Goal: Task Accomplishment & Management: Use online tool/utility

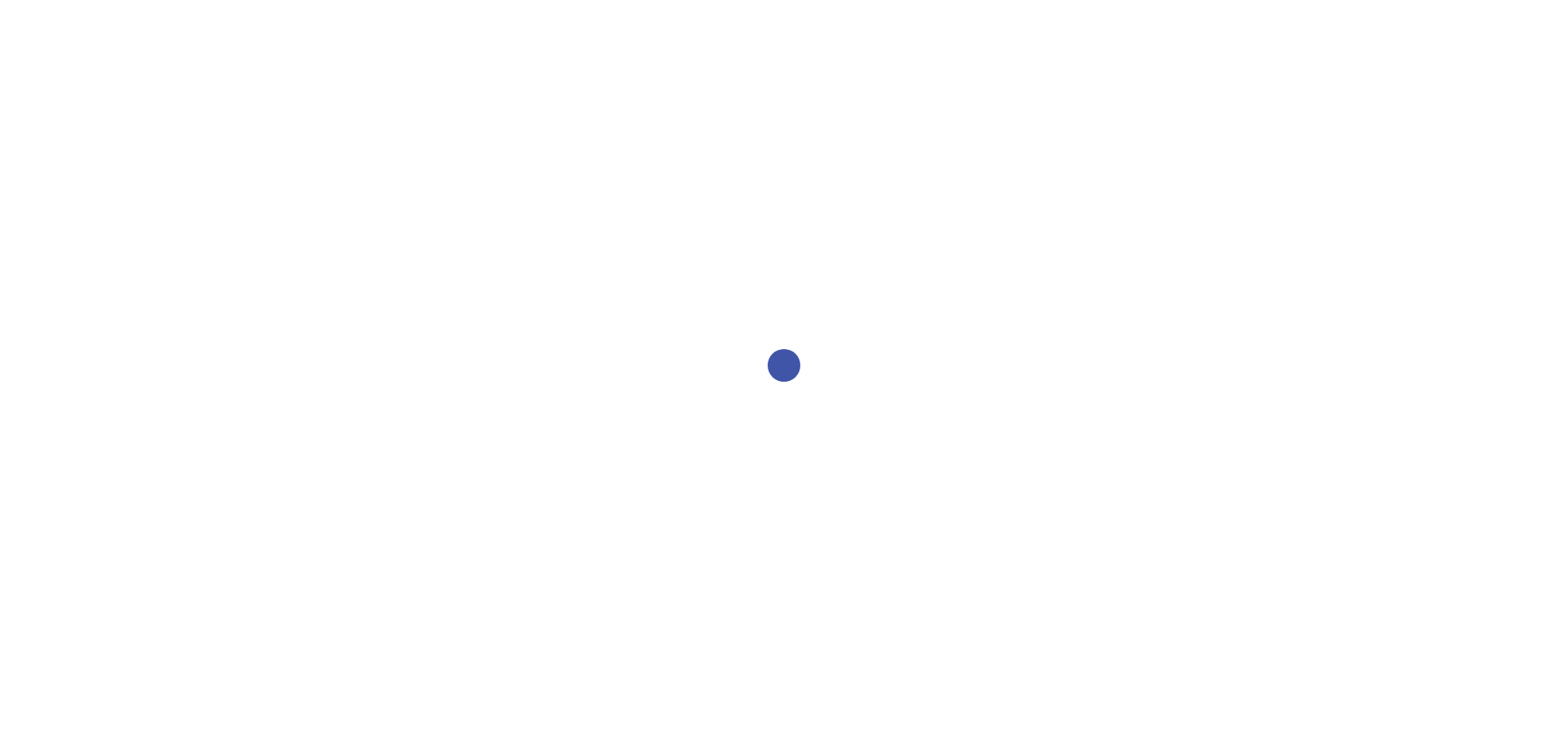
select select "2bed604d-1099-4043-b1bc-2365e8740244"
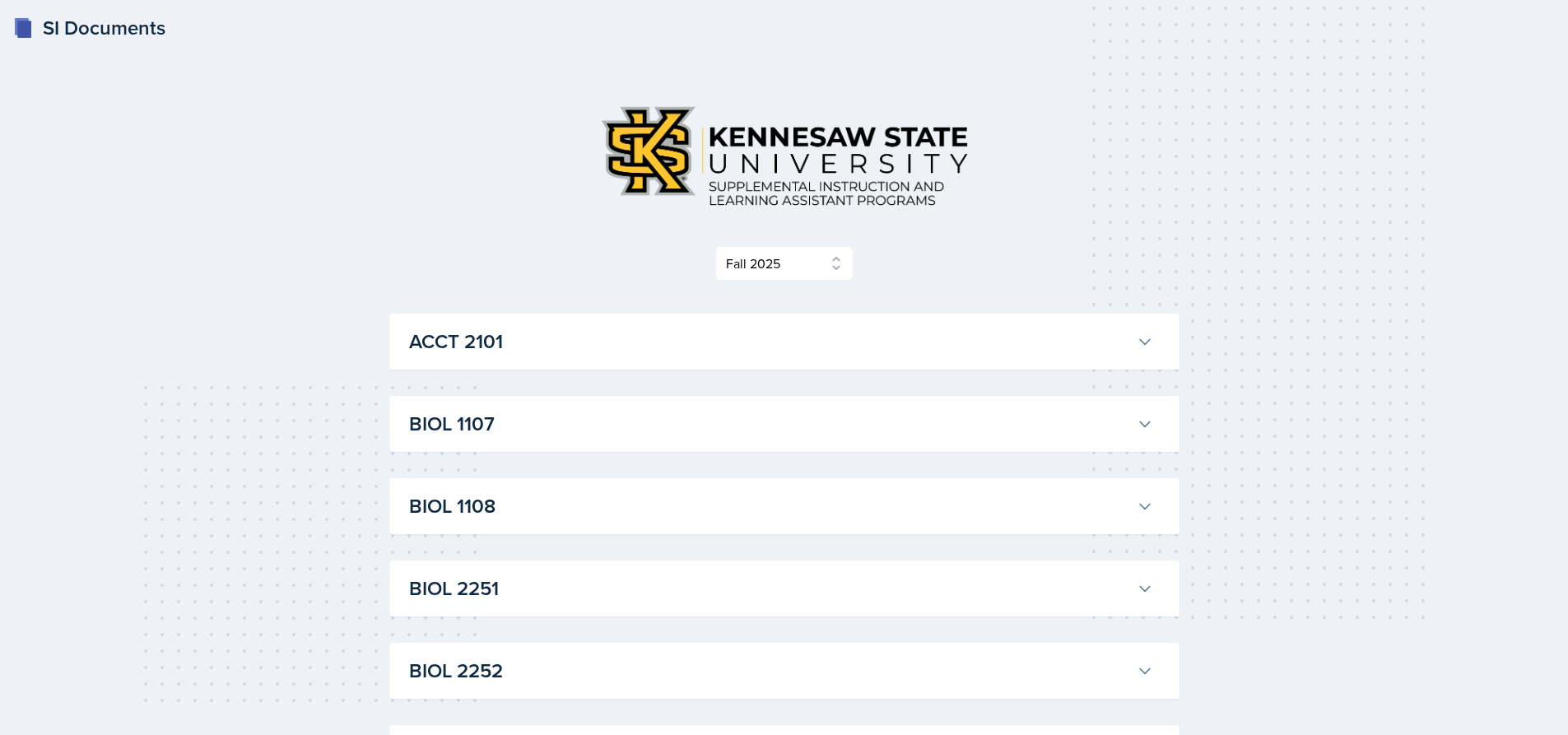
click at [596, 419] on h3 "BIOL 1107" at bounding box center [769, 424] width 721 height 30
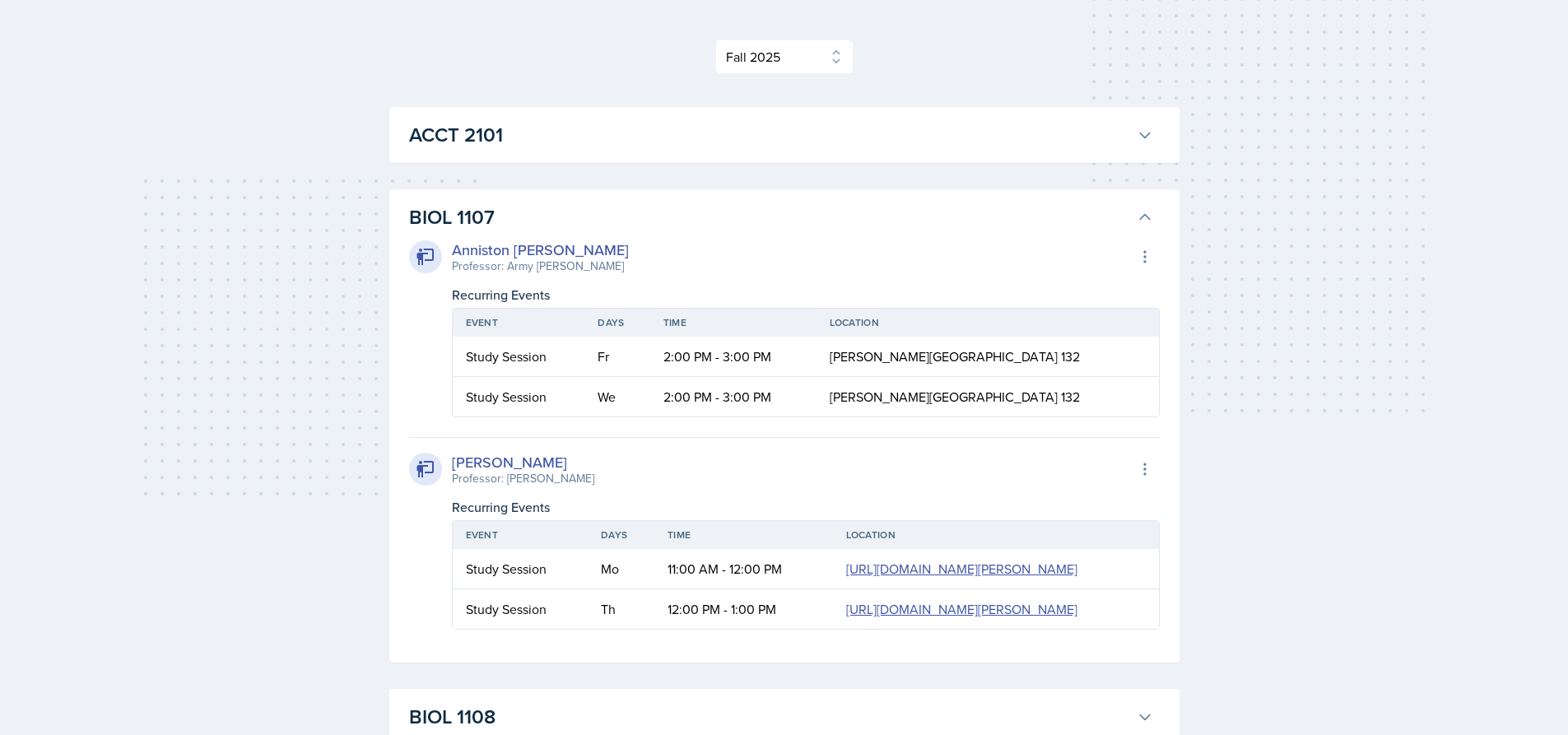
scroll to position [164, 0]
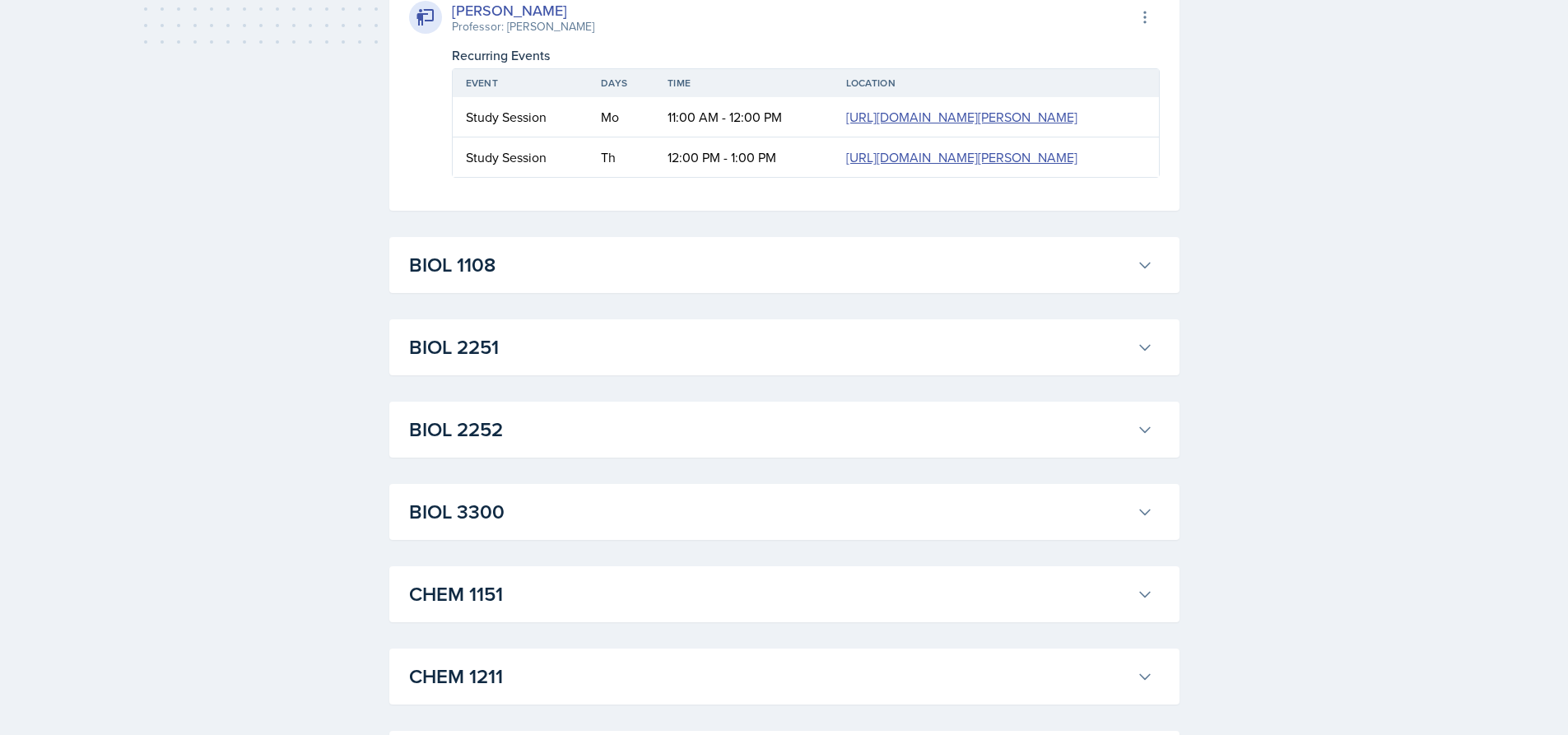
click at [559, 280] on h3 "BIOL 1108" at bounding box center [769, 265] width 721 height 30
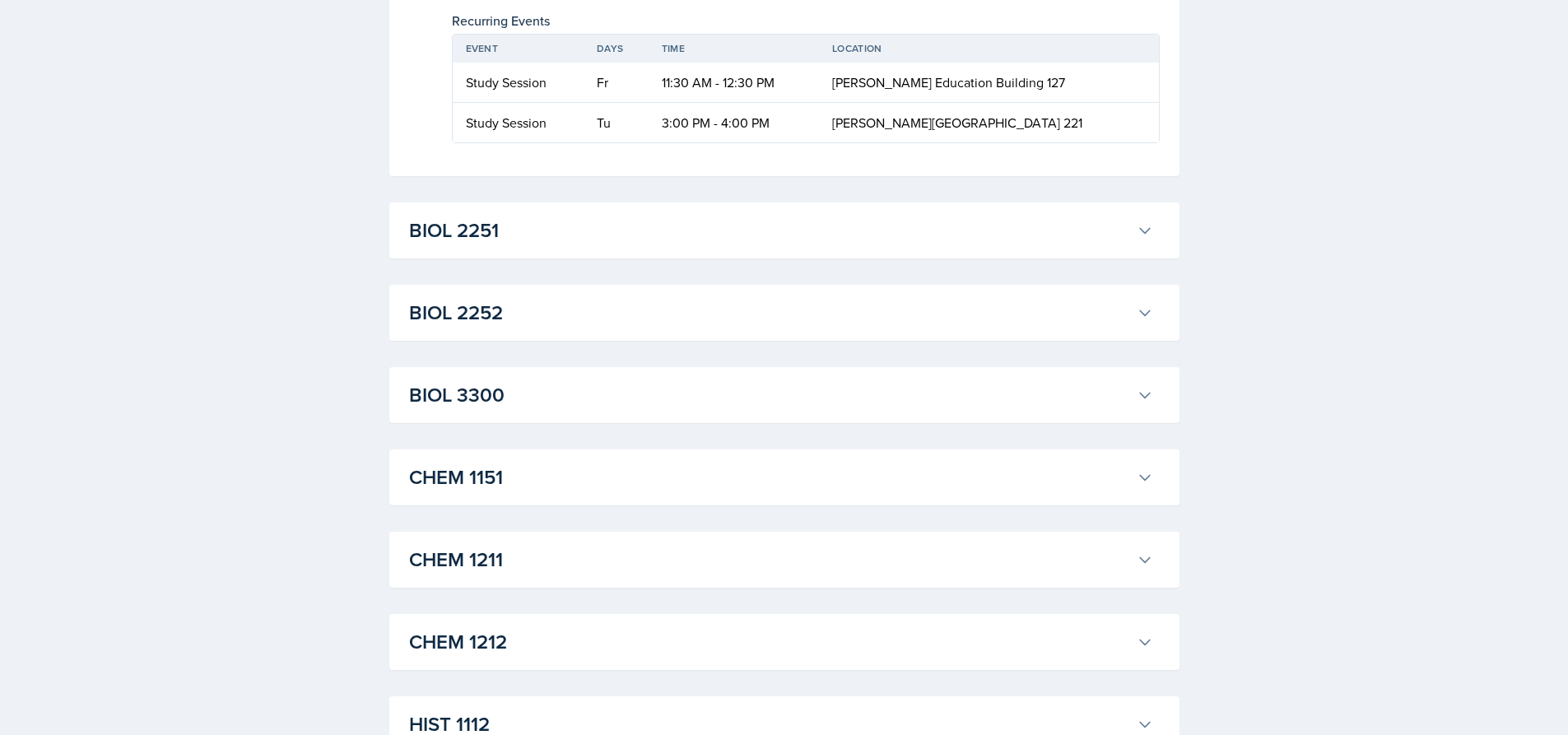
scroll to position [988, 0]
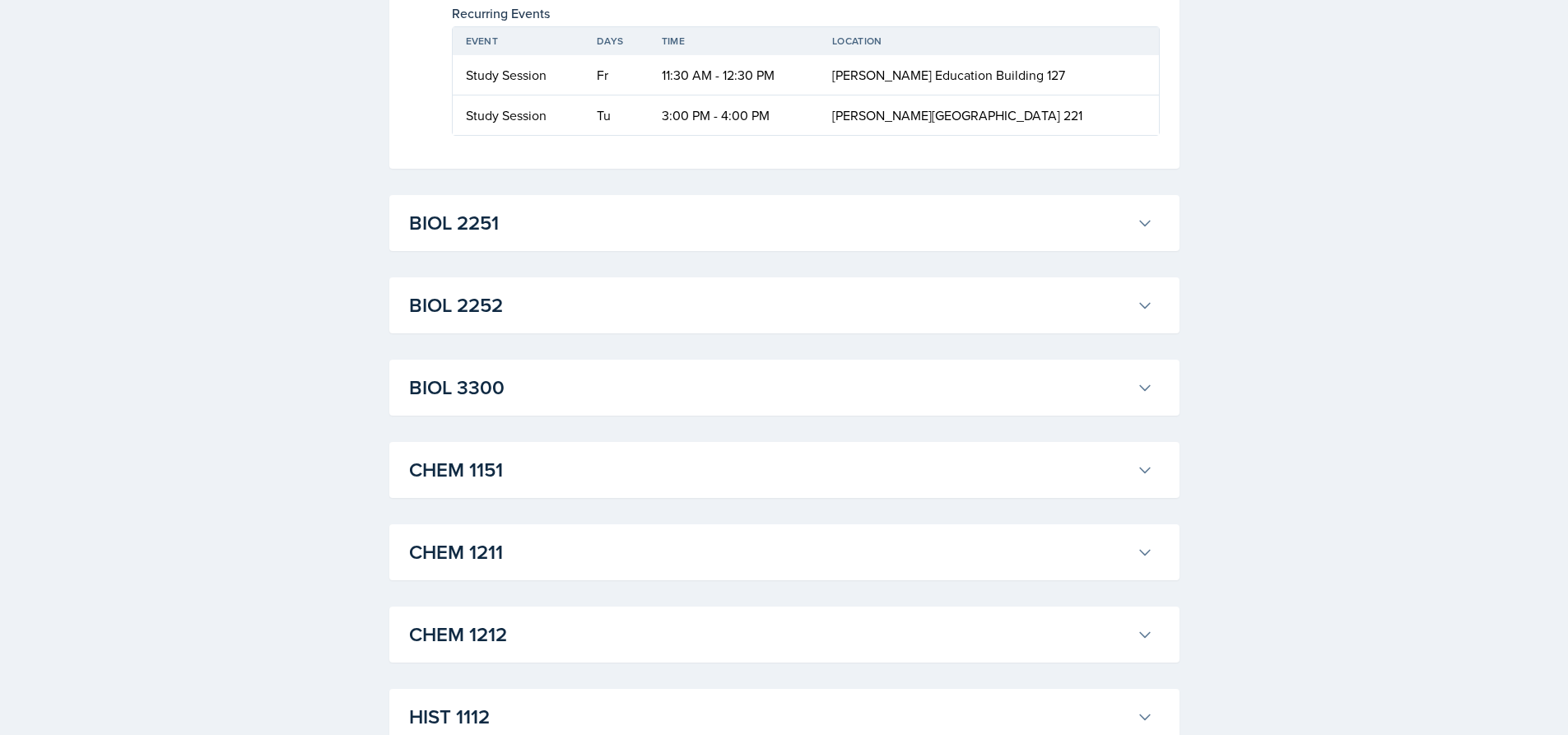
click at [500, 238] on h3 "BIOL 2251" at bounding box center [769, 223] width 721 height 30
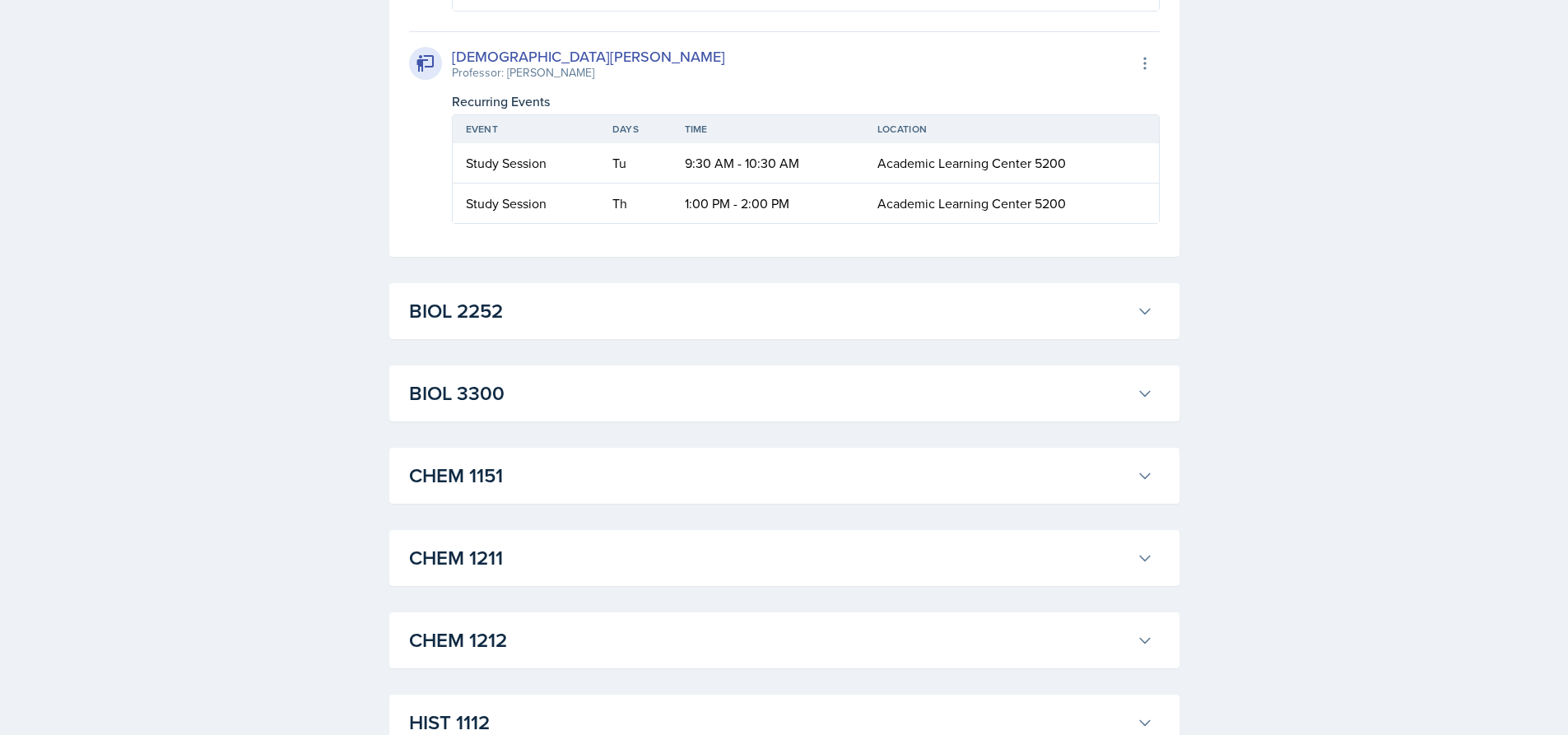
click at [461, 326] on h3 "BIOL 2252" at bounding box center [769, 311] width 721 height 30
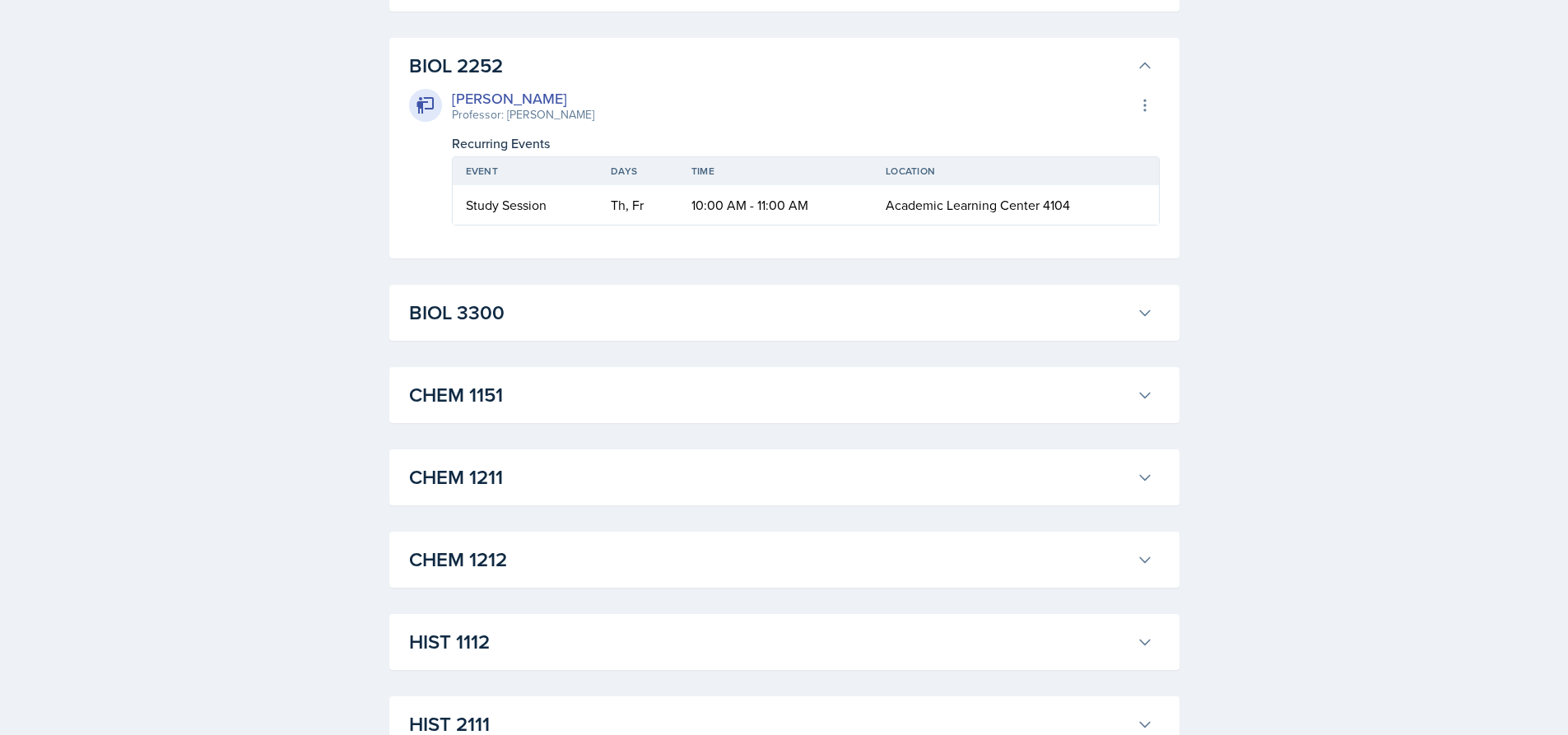
scroll to position [1645, 0]
click at [521, 326] on h3 "BIOL 3300" at bounding box center [769, 311] width 721 height 30
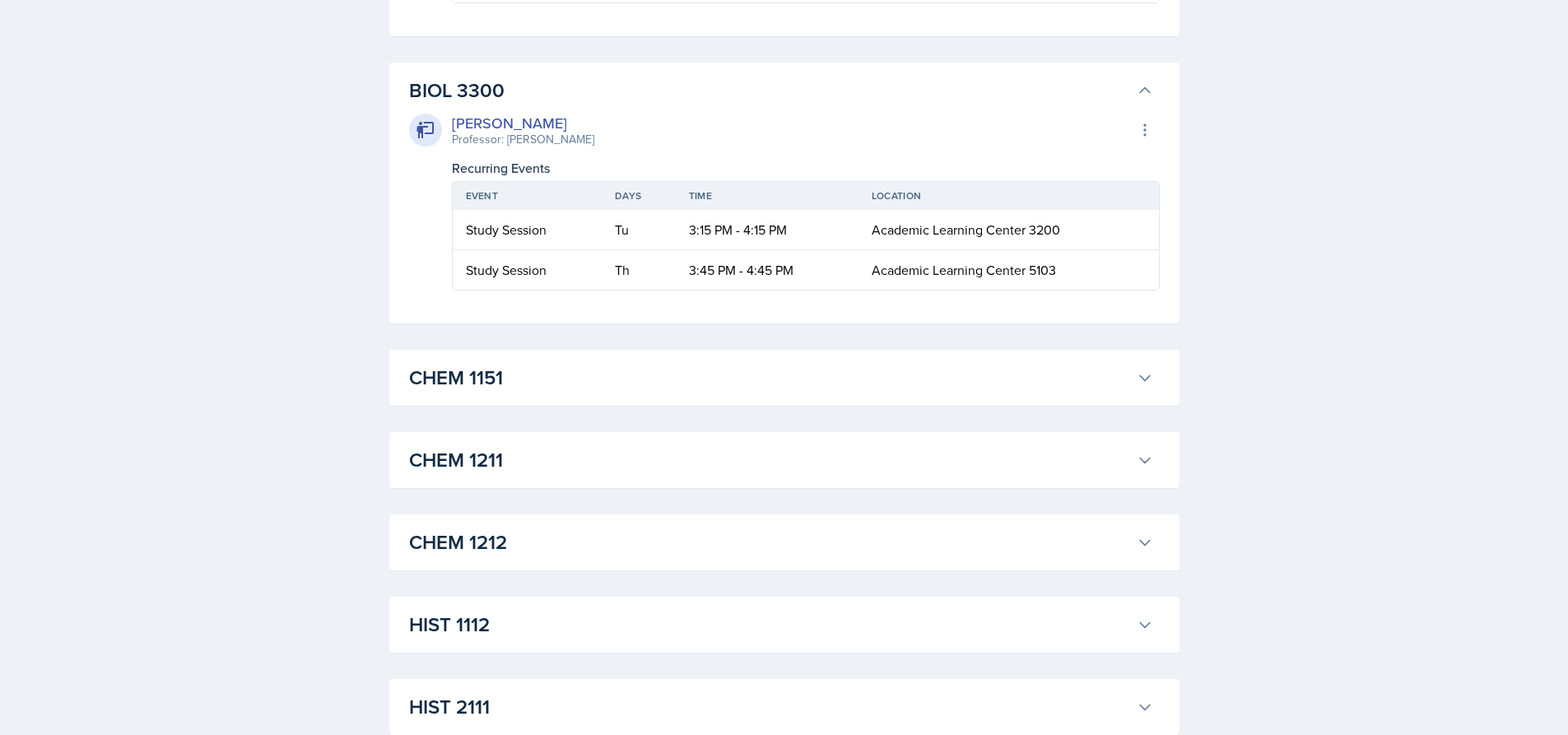
scroll to position [1893, 0]
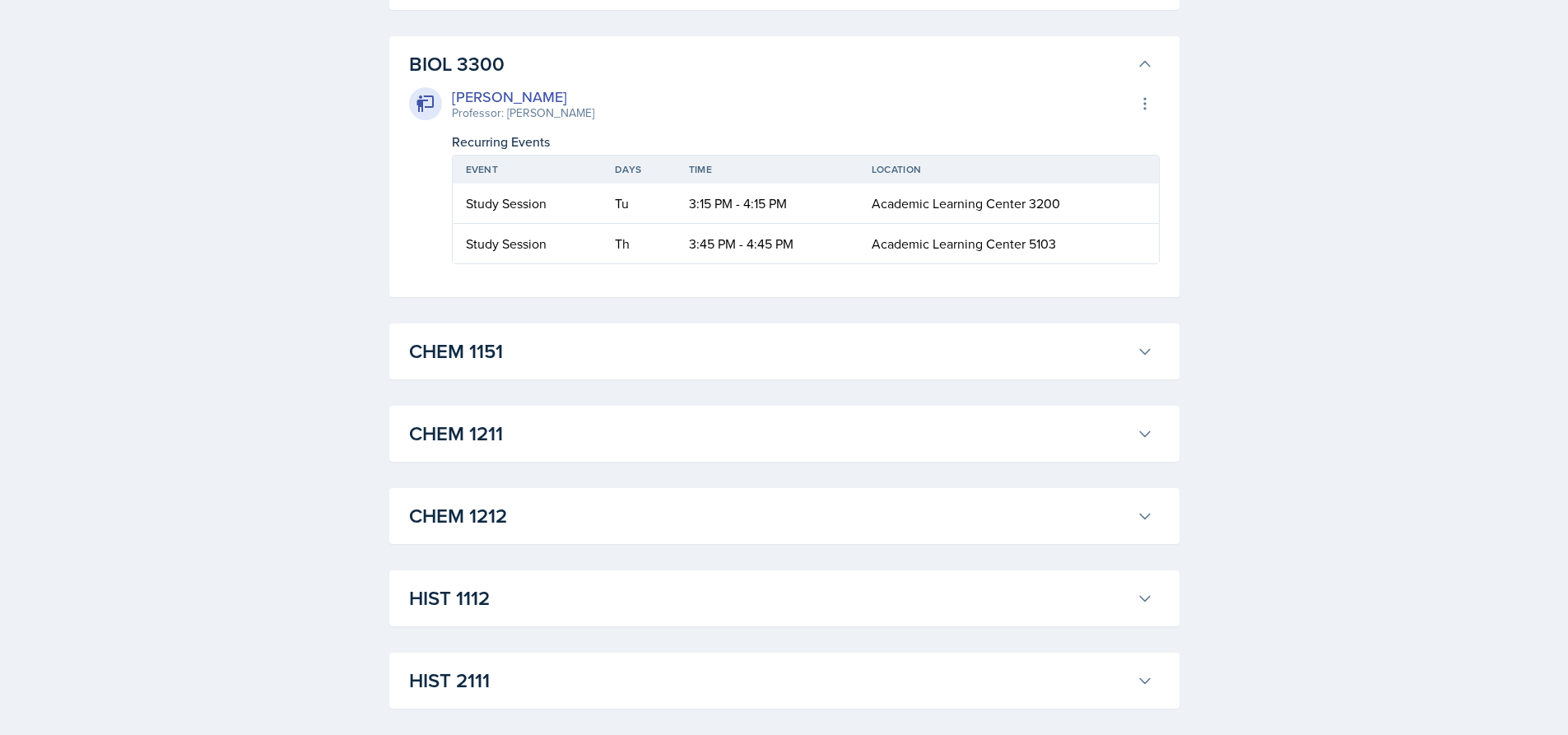
click at [482, 366] on h3 "CHEM 1151" at bounding box center [769, 351] width 721 height 30
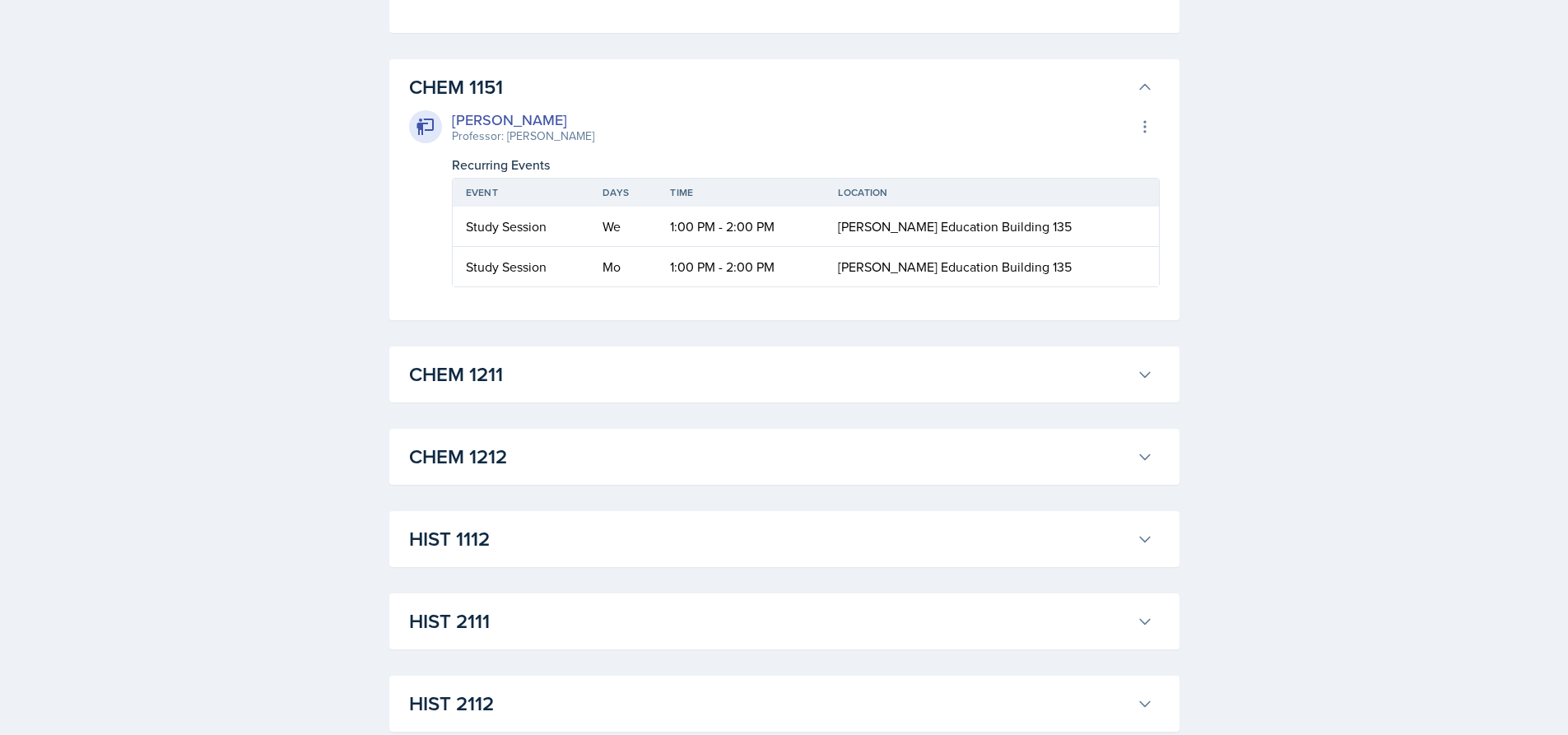
scroll to position [2304, 0]
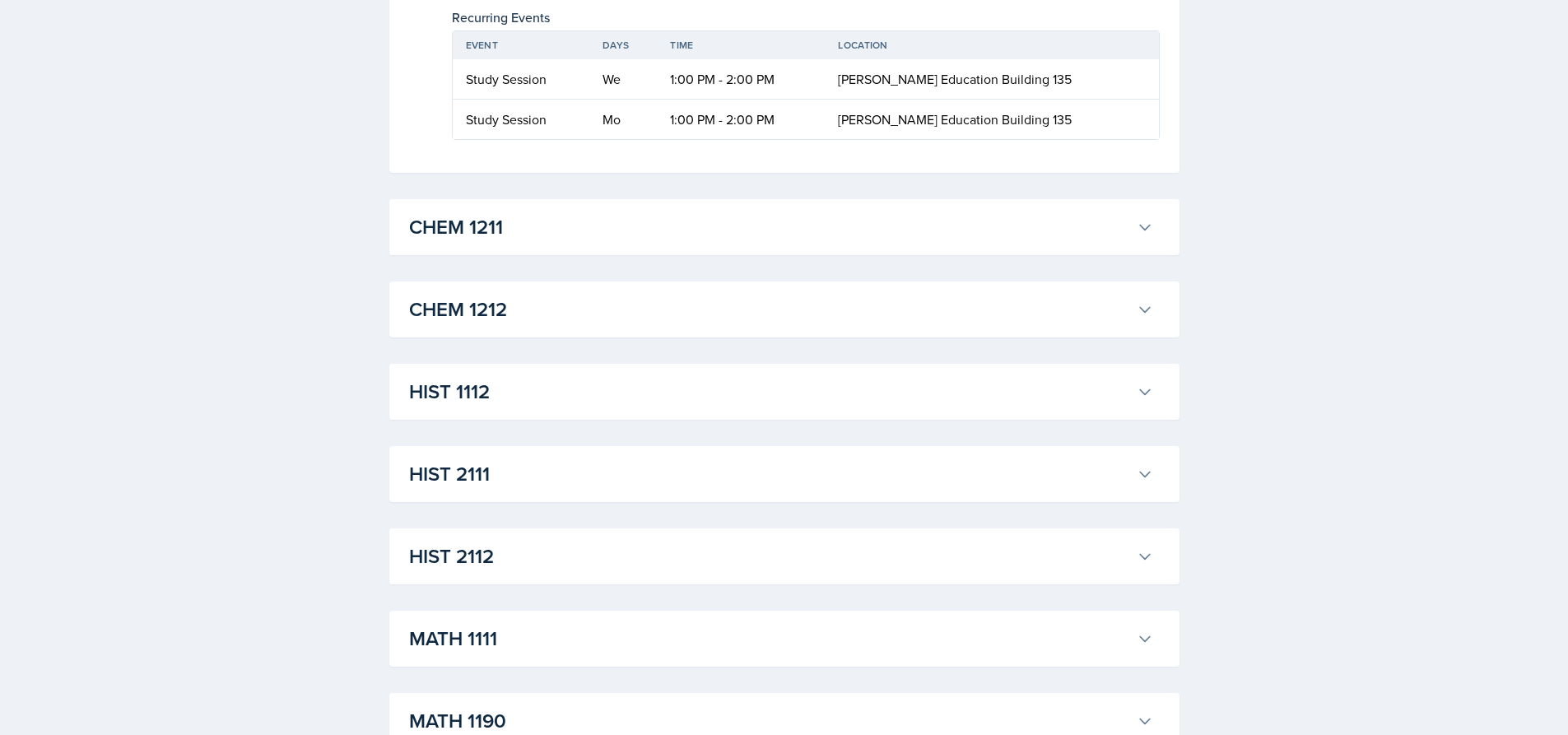
click at [546, 242] on h3 "CHEM 1211" at bounding box center [769, 227] width 721 height 30
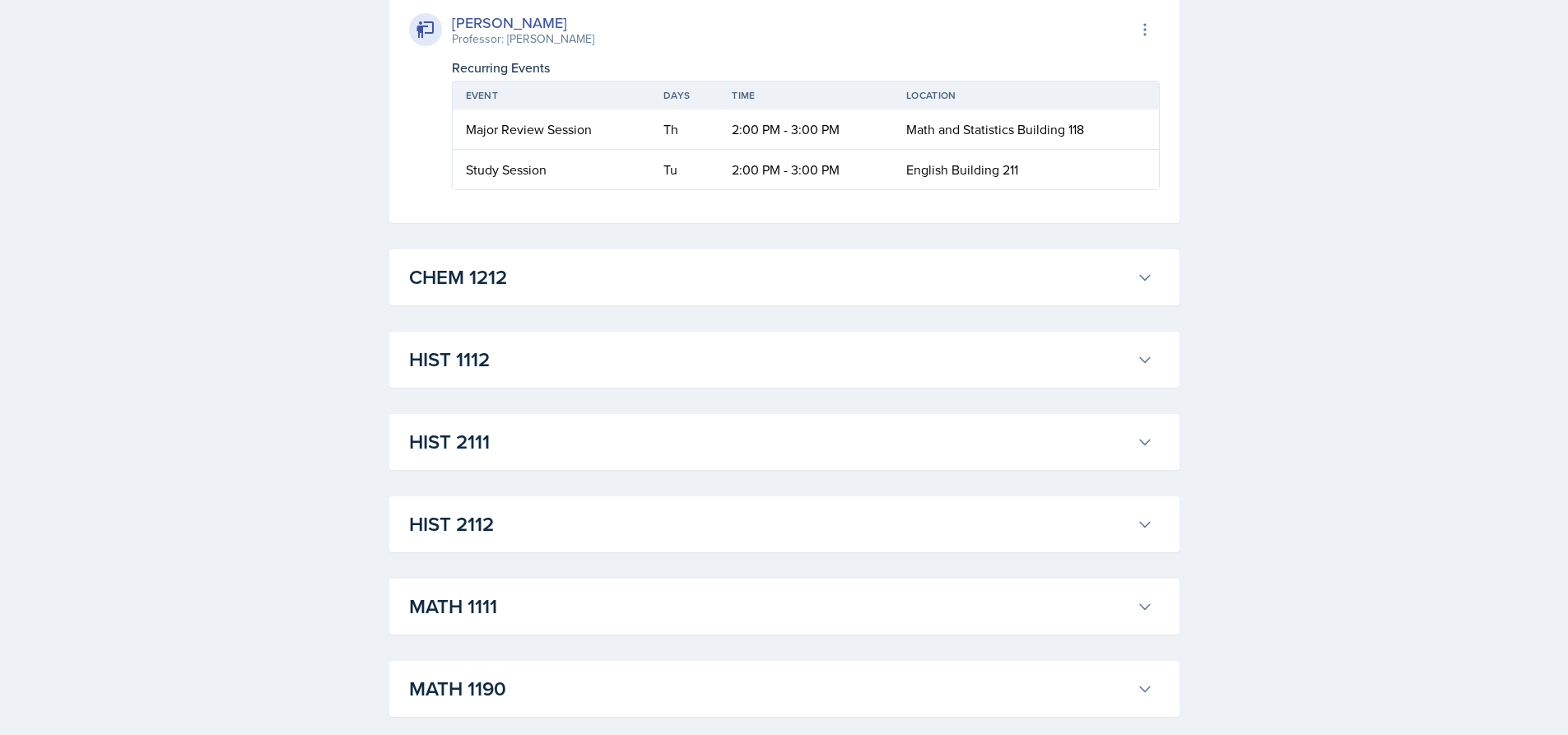
scroll to position [3126, 0]
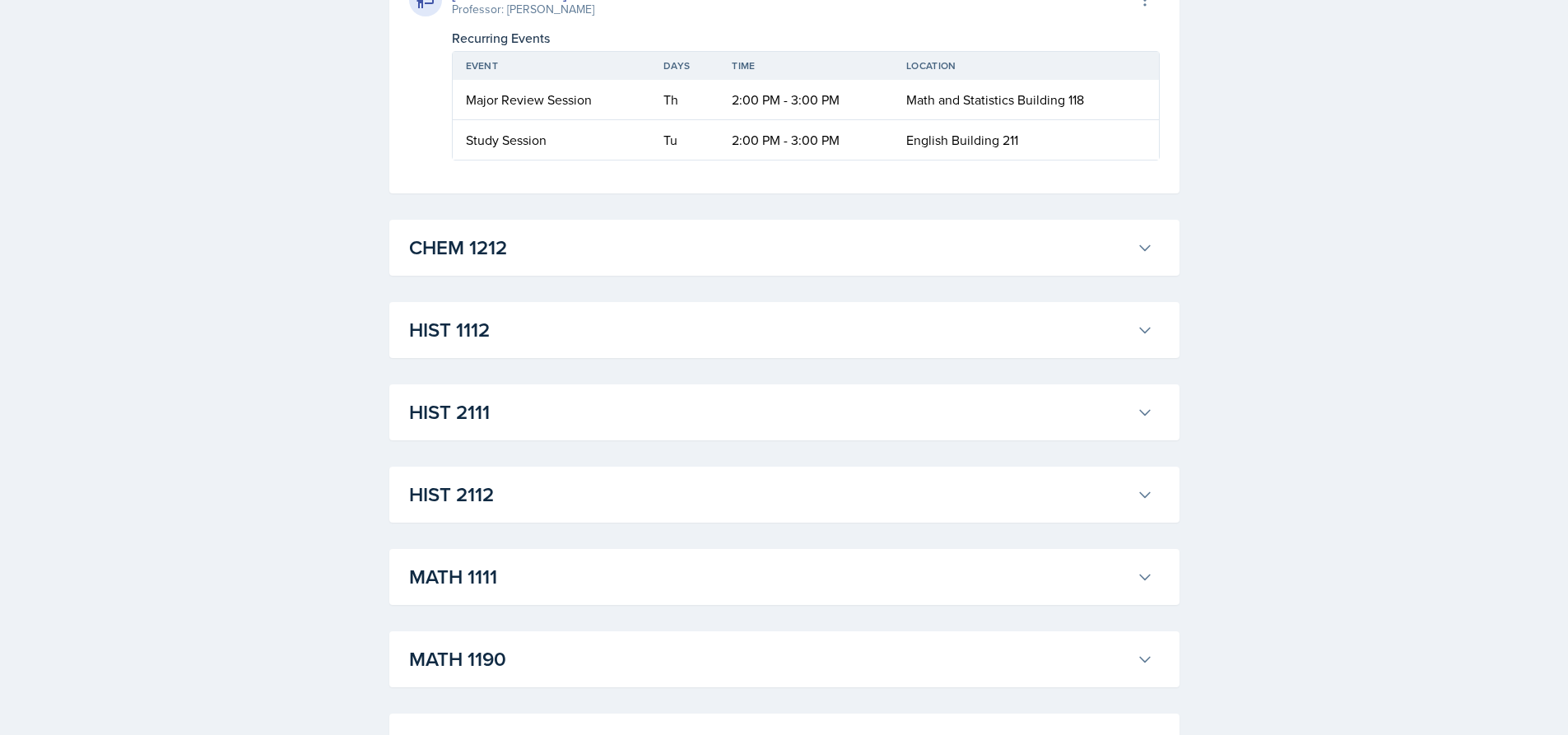
click at [467, 263] on h3 "CHEM 1212" at bounding box center [769, 248] width 721 height 30
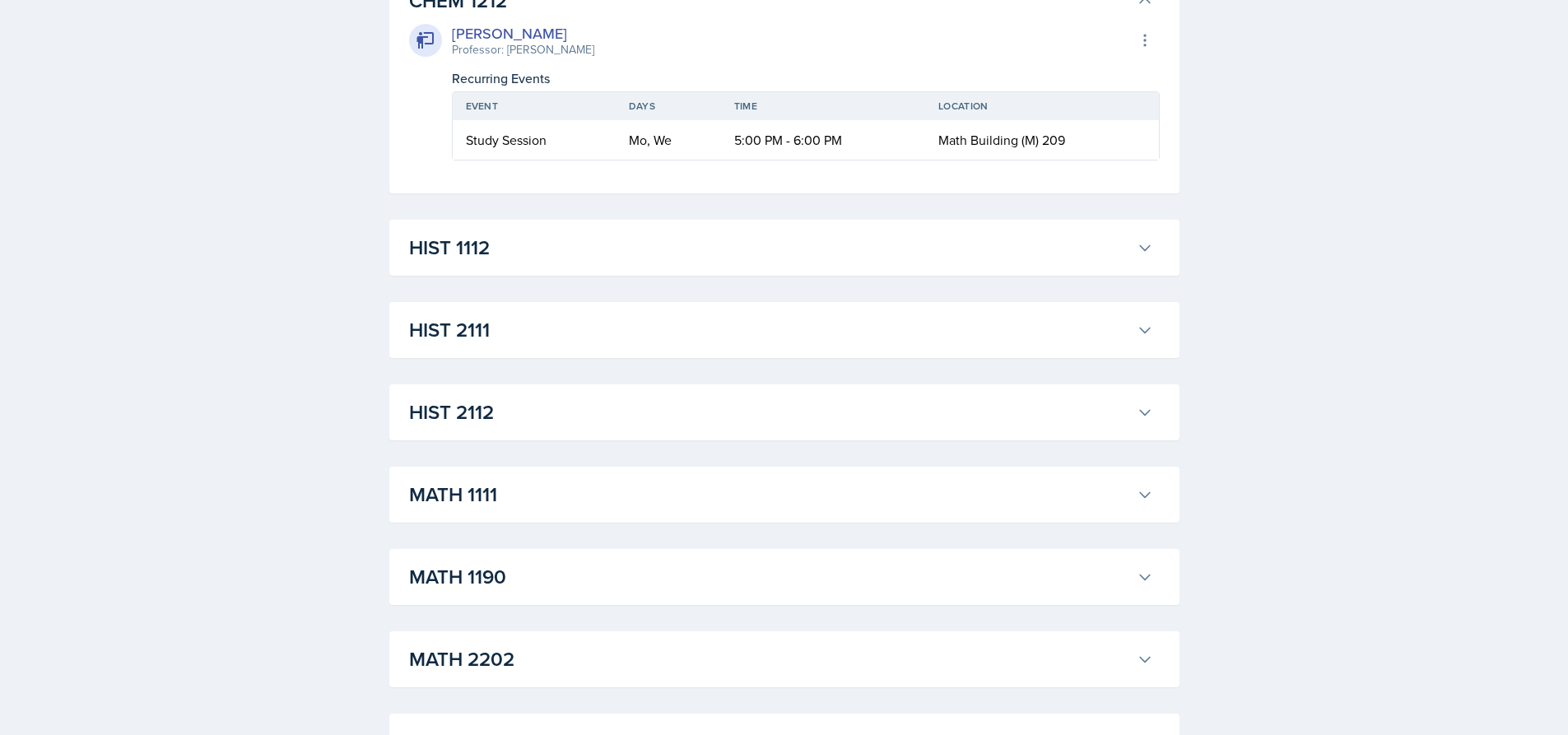
click at [467, 263] on h3 "HIST 1112" at bounding box center [769, 248] width 721 height 30
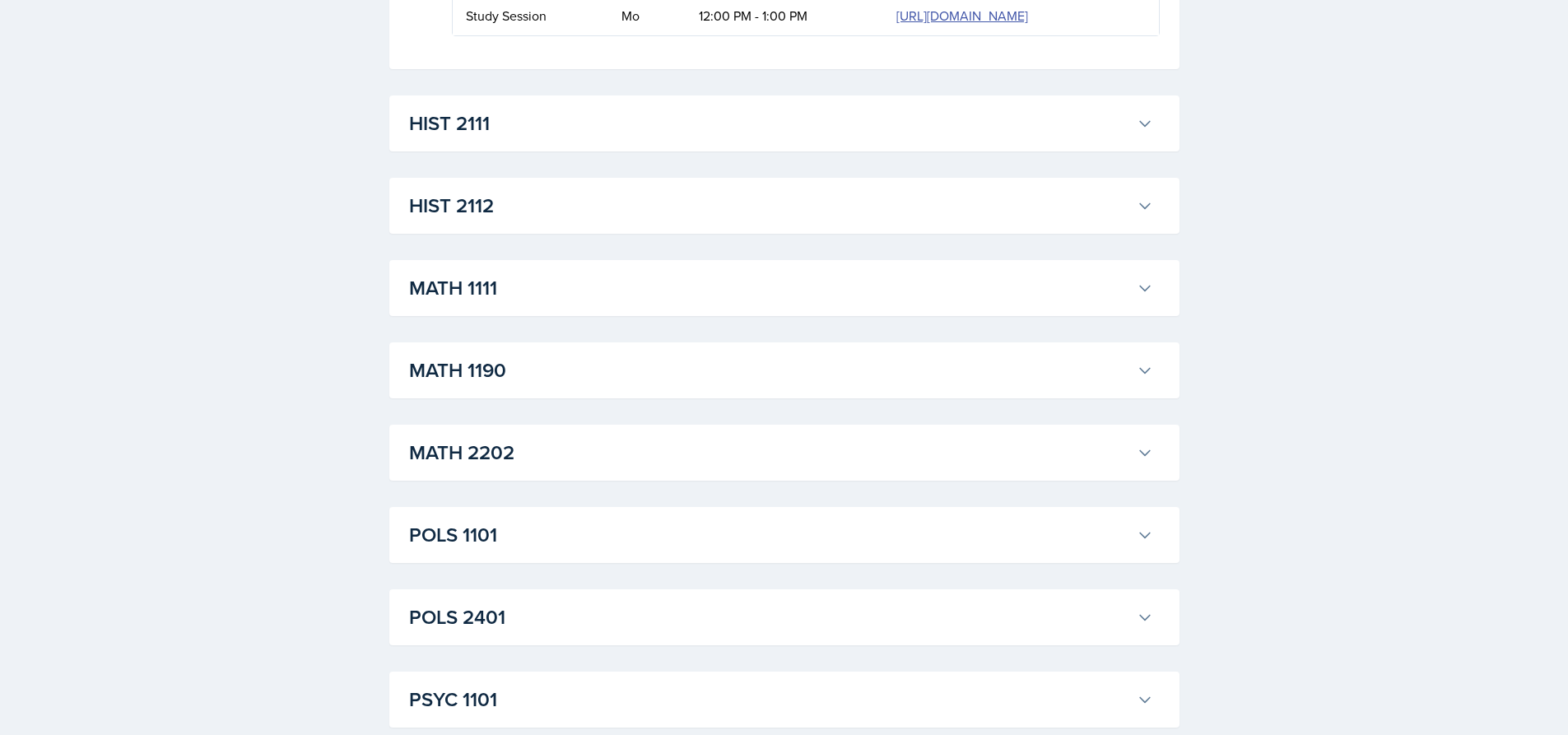
click at [467, 138] on h3 "HIST 2111" at bounding box center [769, 123] width 721 height 30
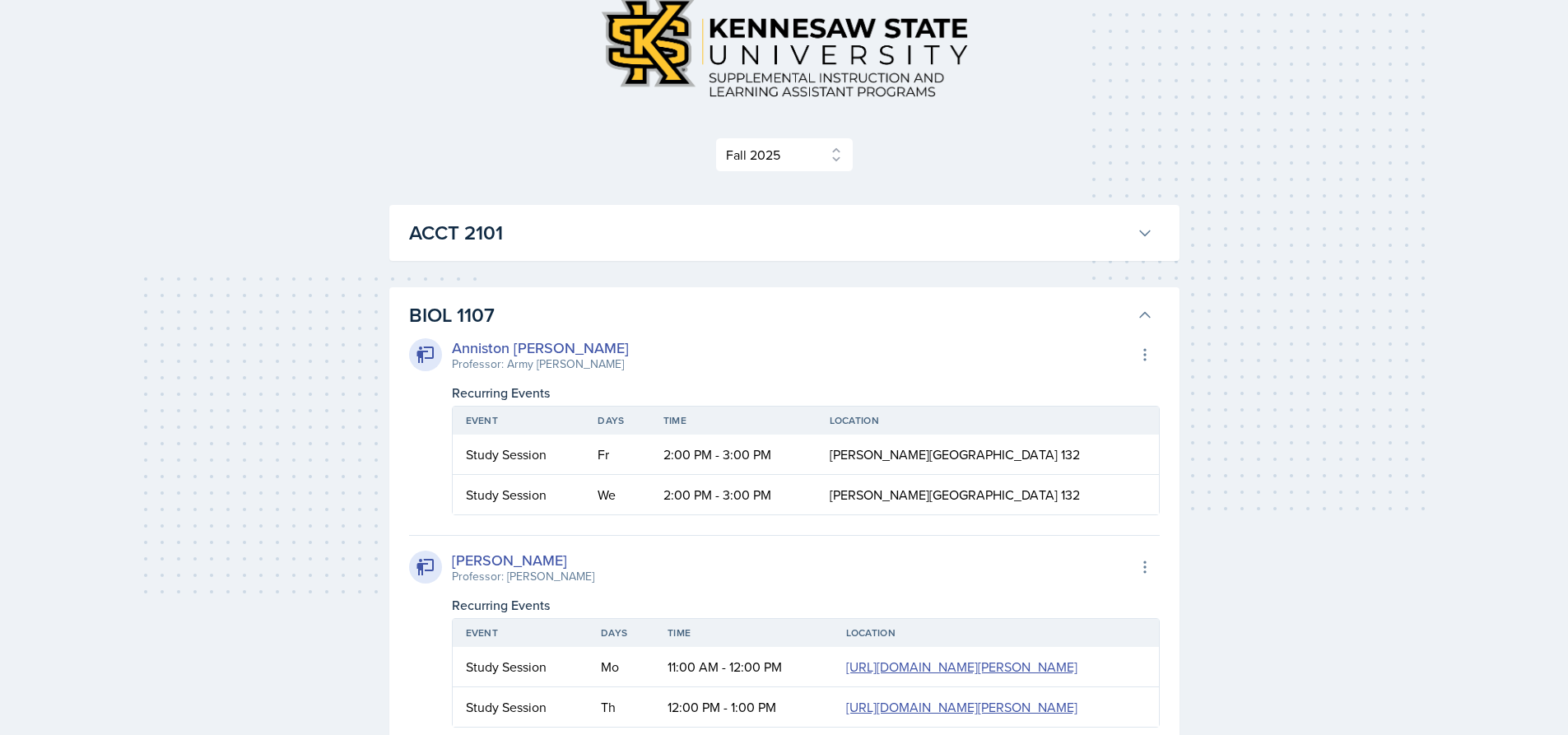
scroll to position [0, 0]
